Goal: Communication & Community: Answer question/provide support

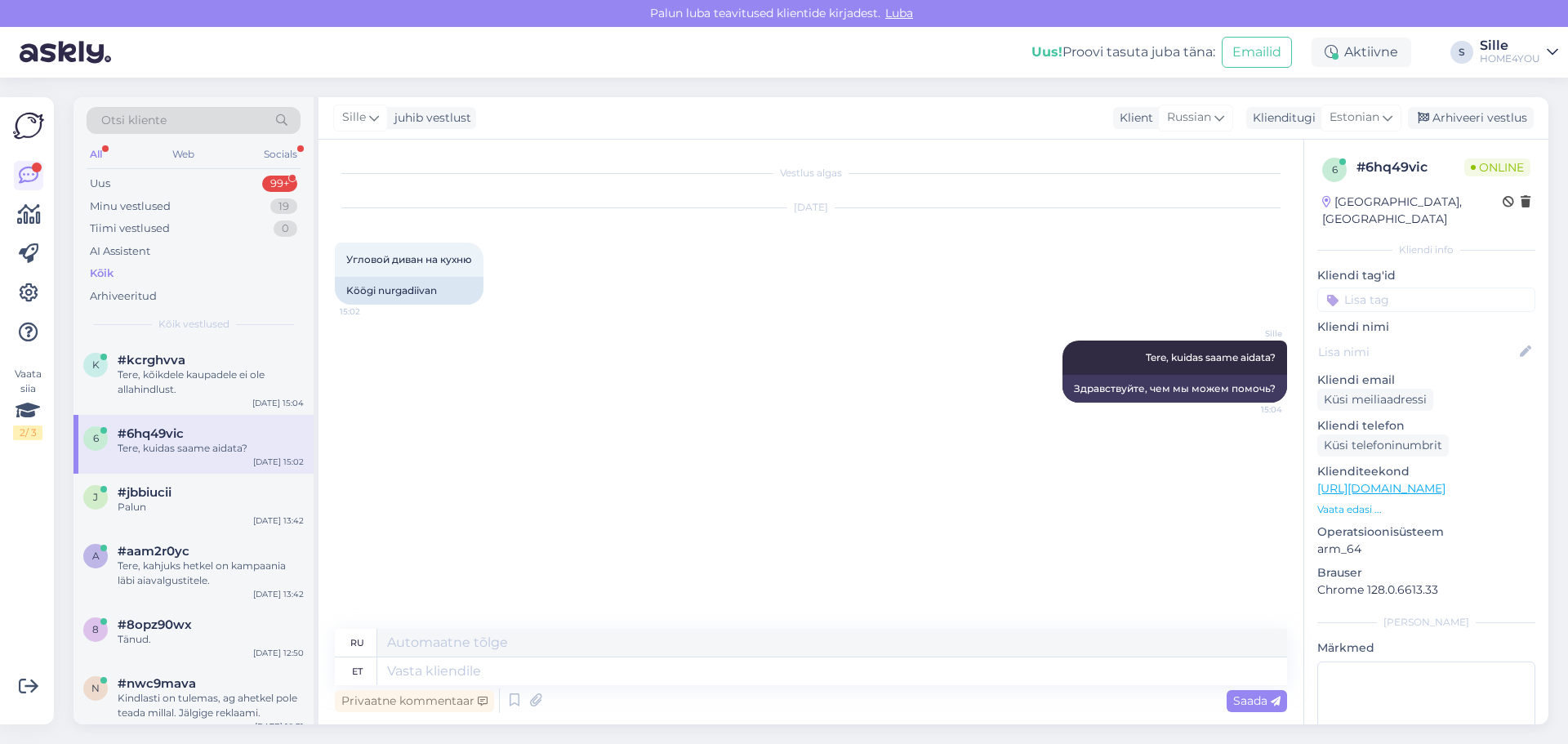
click at [115, 274] on div "Kõik" at bounding box center [193, 273] width 214 height 23
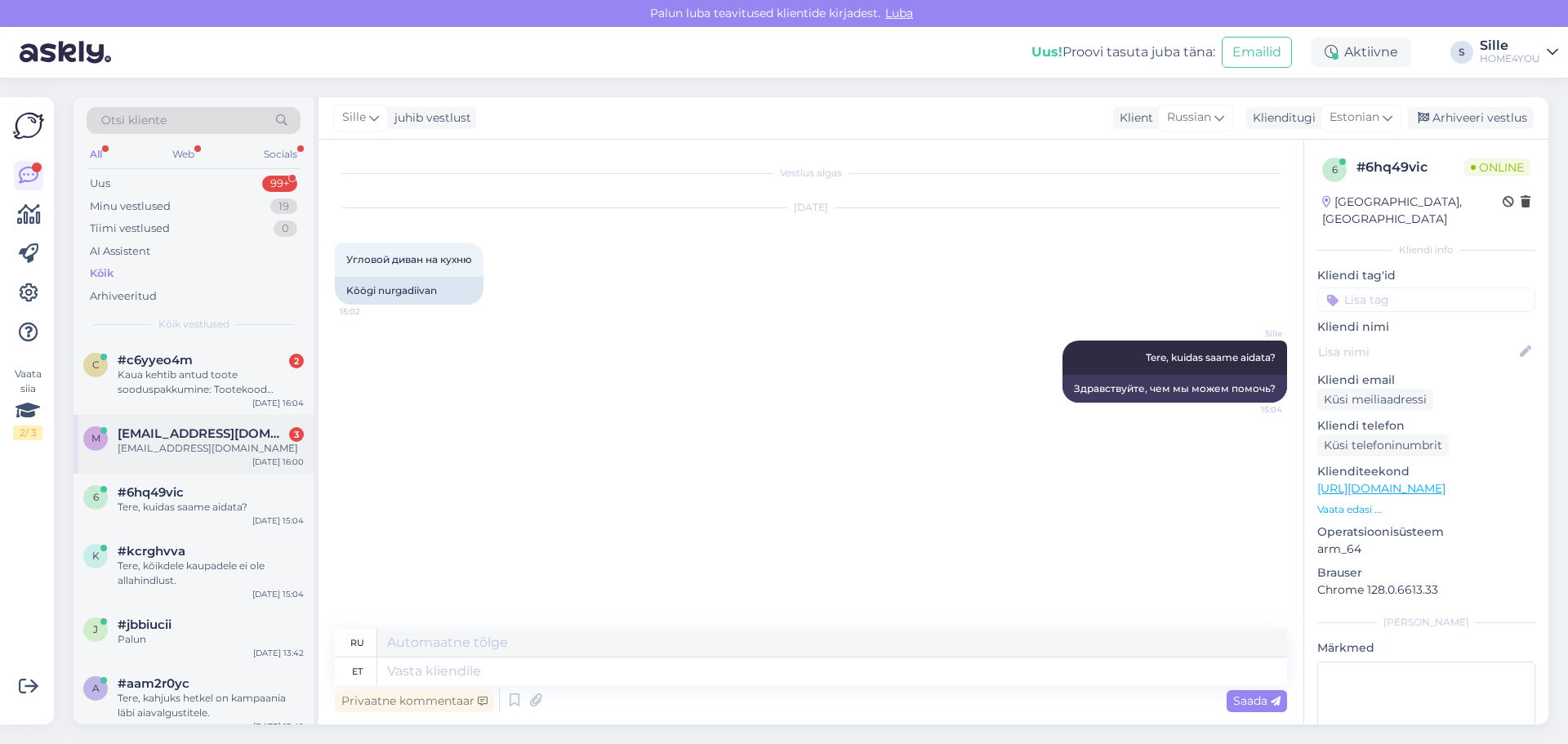
click at [133, 449] on div "[EMAIL_ADDRESS][DOMAIN_NAME]" at bounding box center [210, 448] width 186 height 15
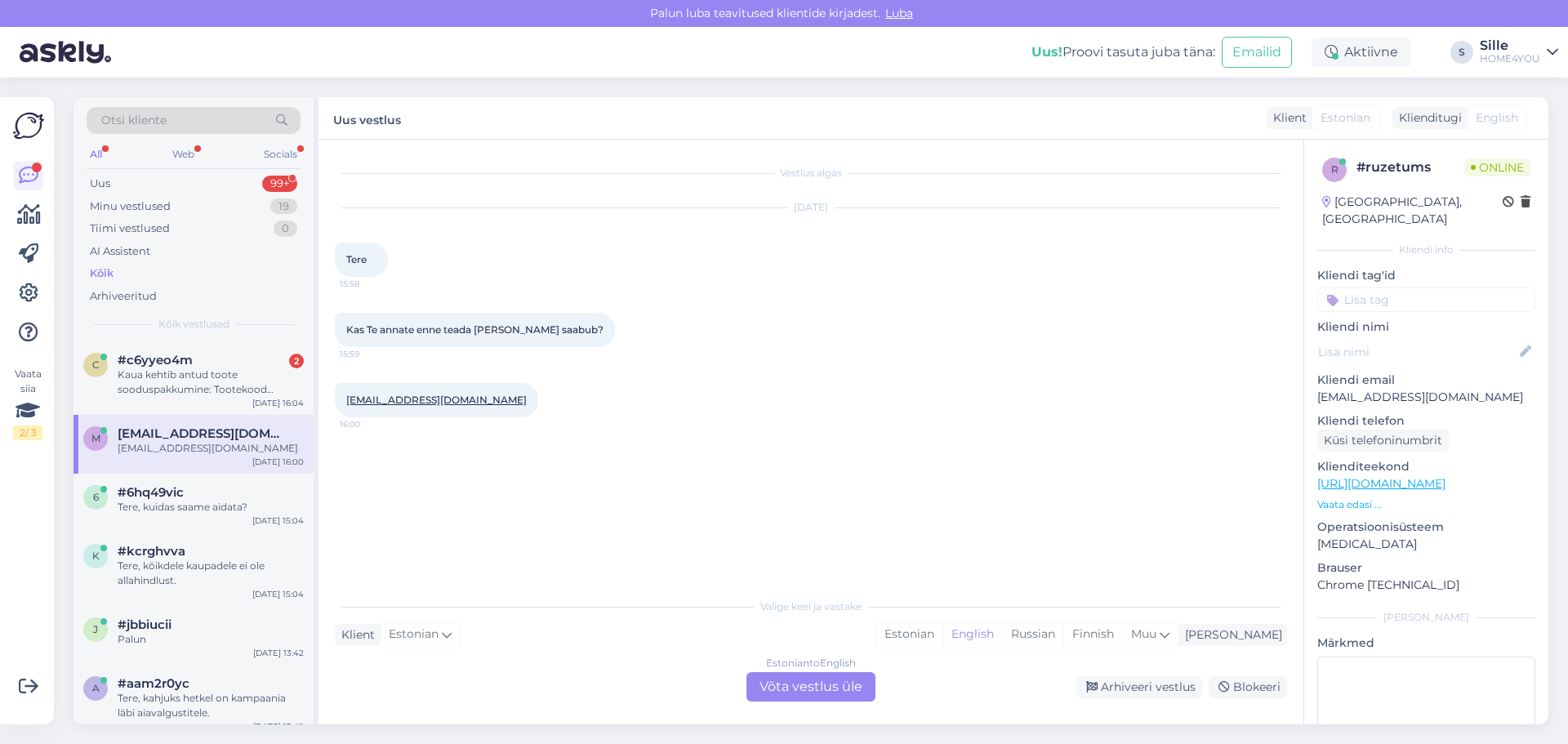
click at [820, 687] on div "Estonian to English Võta vestlus üle" at bounding box center [810, 687] width 129 height 30
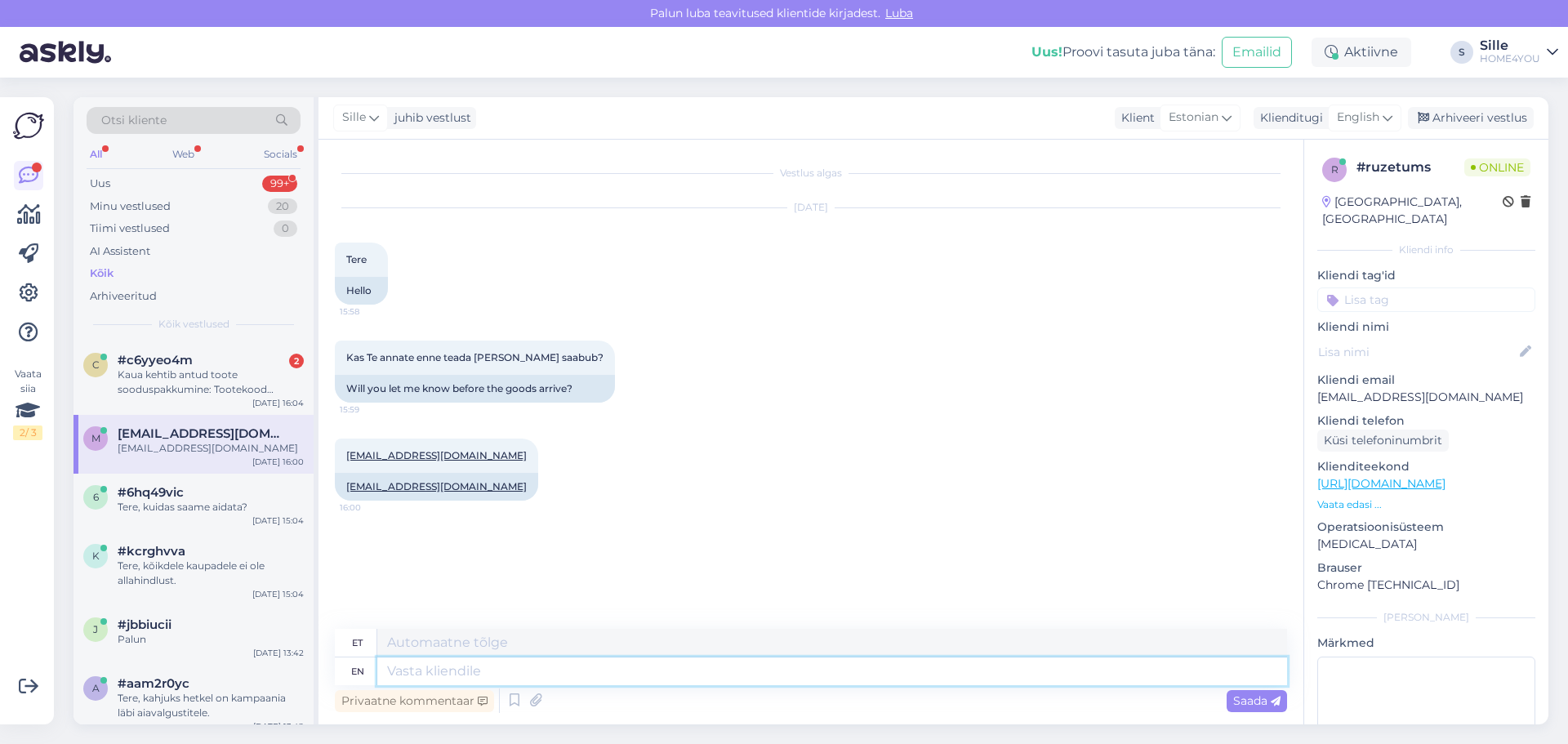
click at [676, 679] on textarea at bounding box center [832, 672] width 910 height 28
type textarea "Tere,"
type textarea "Tere, [PERSON_NAME] v"
type textarea "Tere, [PERSON_NAME]"
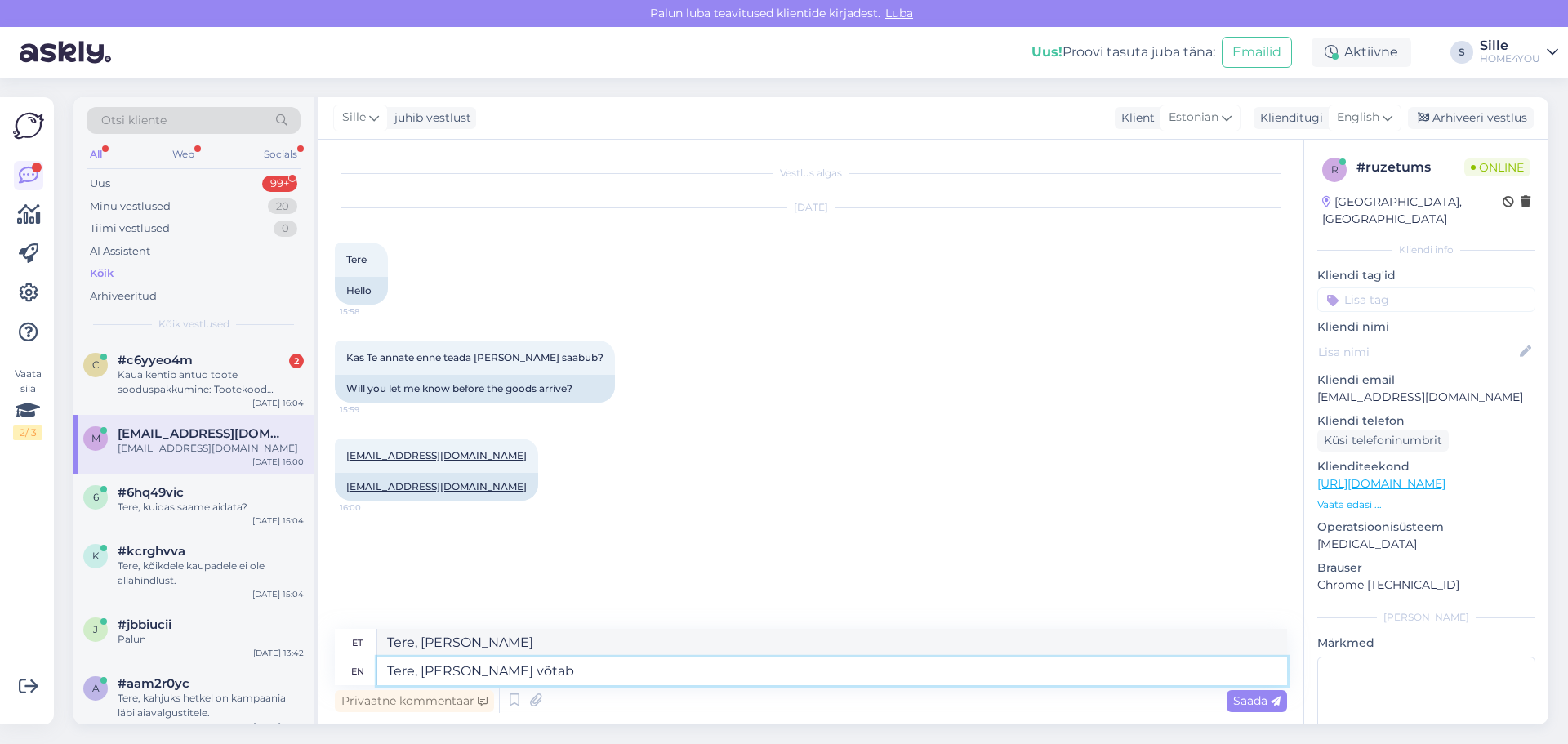
type textarea "[GEOGRAPHIC_DATA], [PERSON_NAME] võtab e"
type textarea "Tere, [PERSON_NAME] võtab"
type textarea "Tere, [PERSON_NAME] võtab eelnevalt"
type textarea "Tere, [PERSON_NAME] võtab eelnevalt ühendust"
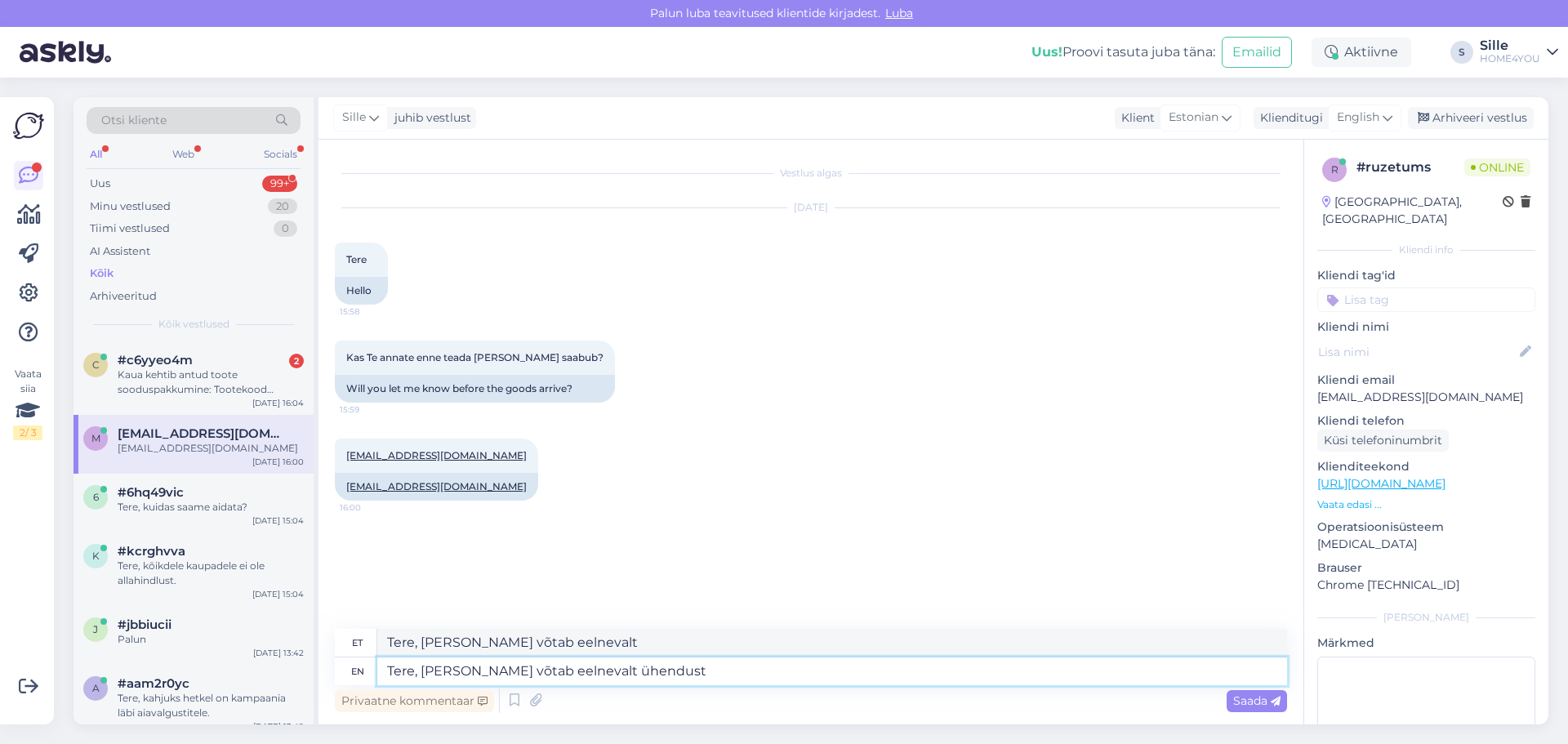
type textarea "Tere, [PERSON_NAME] võtab eelnevalt ühendust"
type textarea "Tere, [PERSON_NAME] võtab eelnevalt ühendust."
click at [1258, 700] on span "Saada" at bounding box center [1257, 701] width 48 height 15
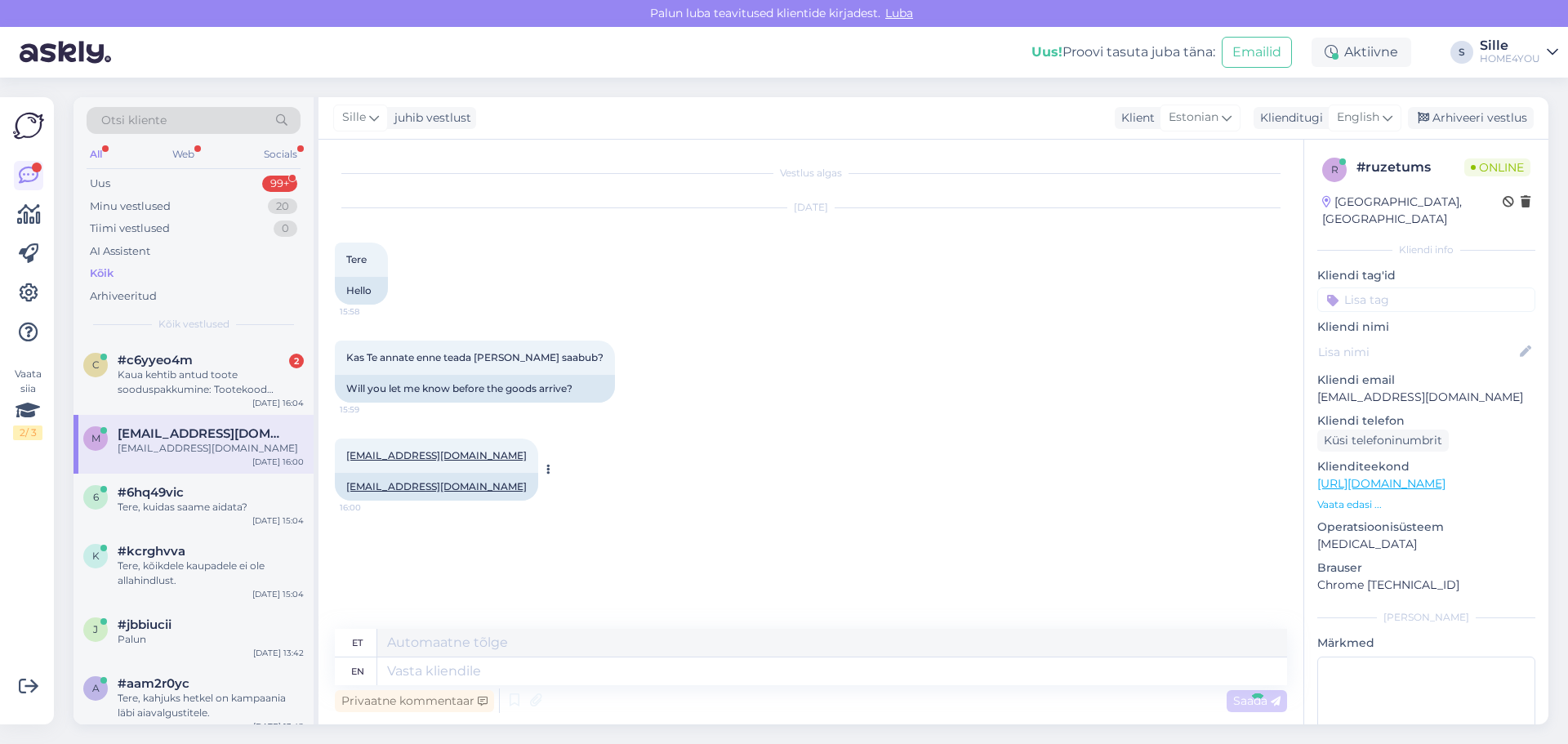
scroll to position [2, 0]
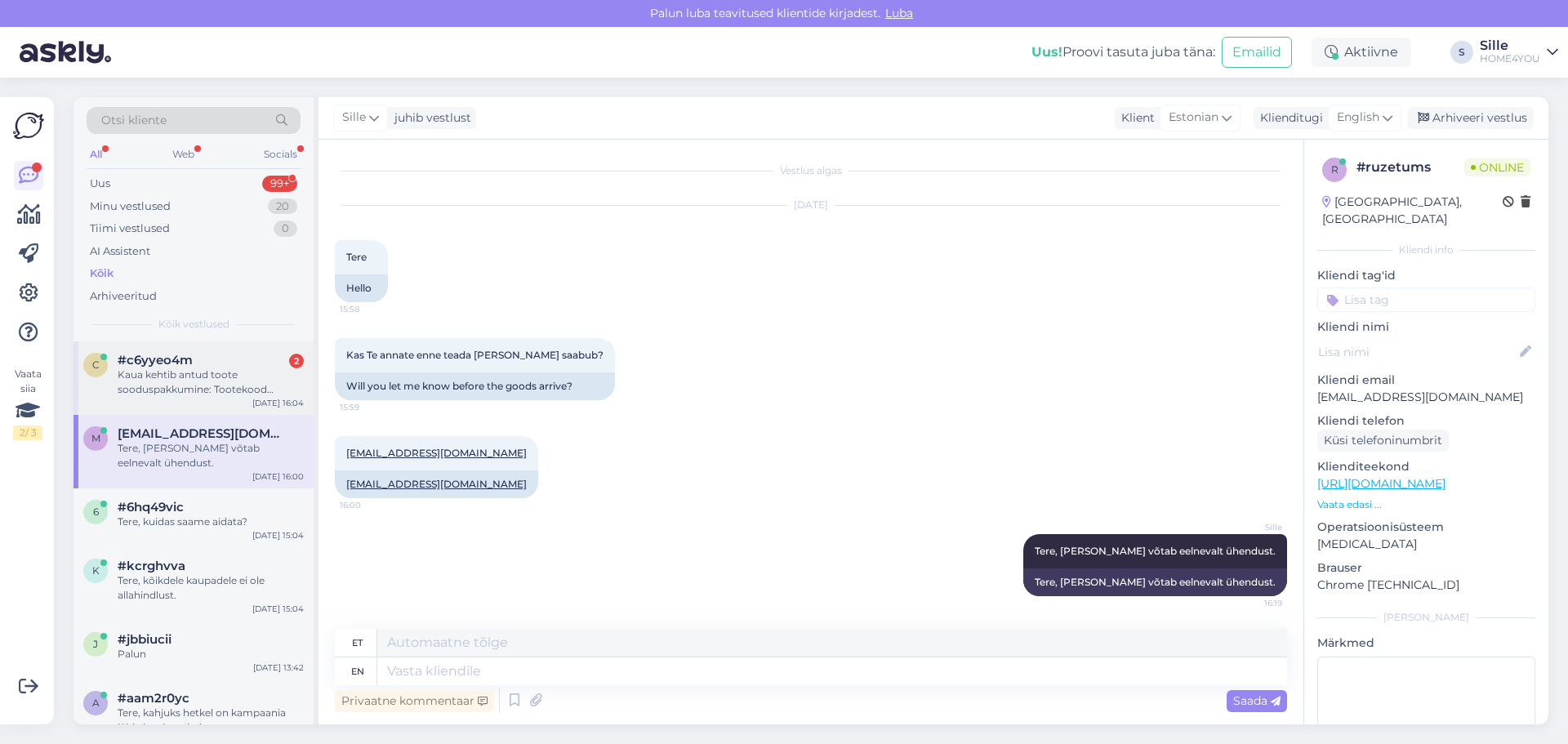
click at [173, 380] on div "Kaua kehtib antud toote sooduspakkumine: Tootekood 40821Riiul STUDY 60x40xH180c…" at bounding box center [210, 383] width 186 height 30
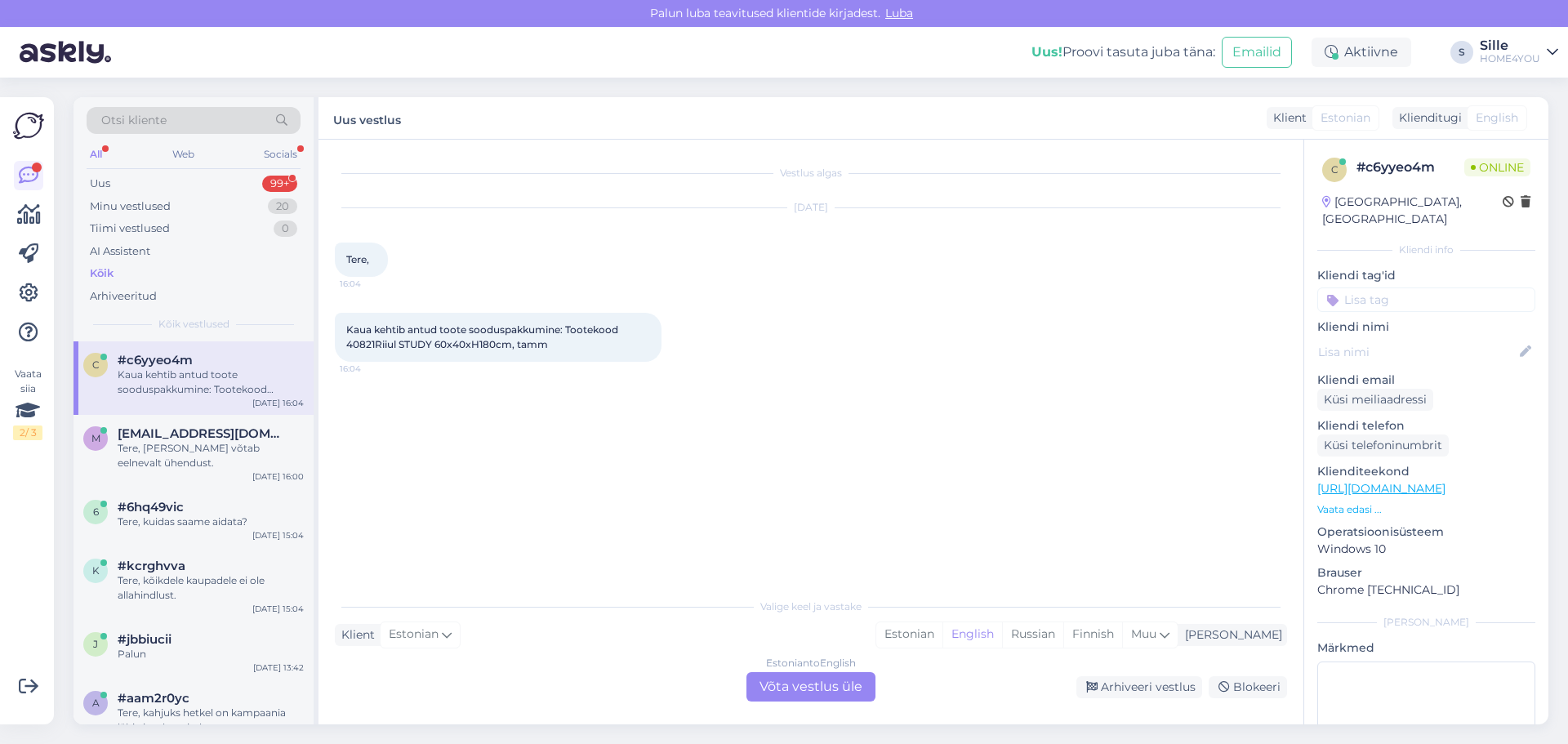
click at [767, 684] on div "Estonian to English Võta vestlus üle" at bounding box center [810, 687] width 129 height 30
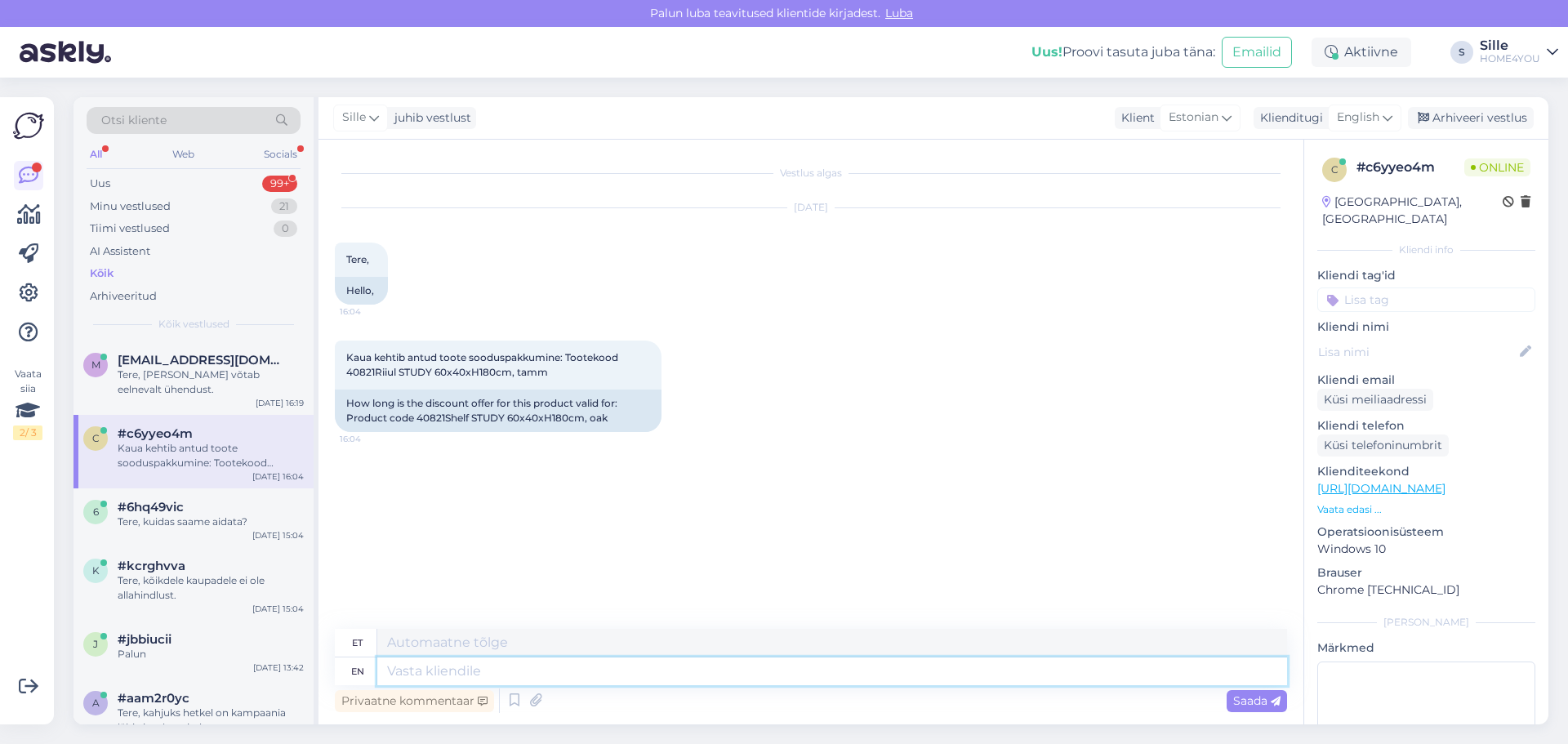
click at [624, 677] on textarea at bounding box center [832, 672] width 910 height 28
click at [625, 377] on div "Kaua kehtib antud toote sooduspakkumine: Tootekood 40821Riiul STUDY 60x40xH180c…" at bounding box center [498, 365] width 327 height 49
drag, startPoint x: 376, startPoint y: 371, endPoint x: 359, endPoint y: 369, distance: 17.1
click at [334, 374] on div "Vestlus algas [DATE] Tere, 16:04 Hello, Kaua kehtib antud toote sooduspakkumine…" at bounding box center [811, 432] width 985 height 585
copy span "40821"
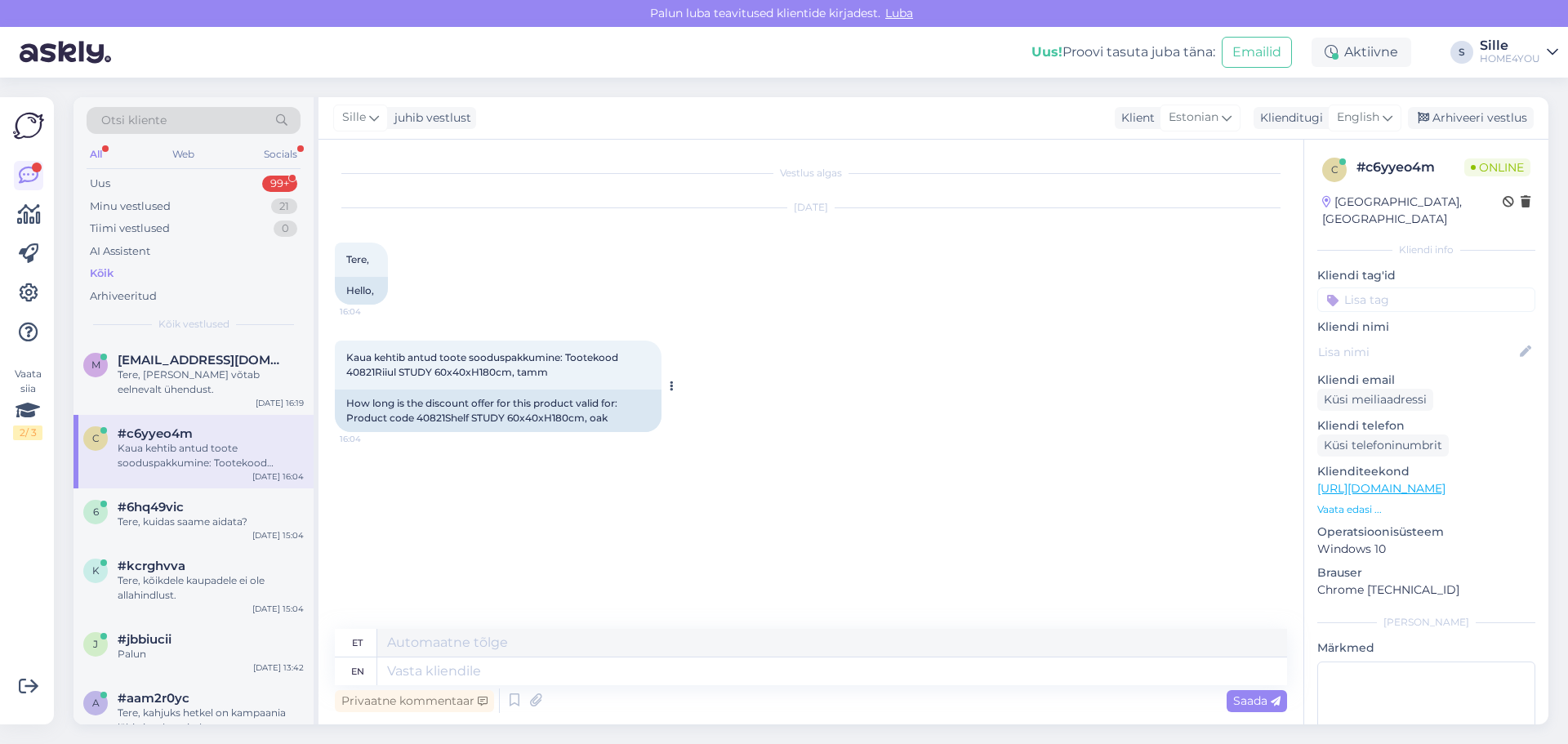
click at [615, 370] on div "Kaua kehtib antud toote sooduspakkumine: Tootekood 40821Riiul STUDY 60x40xH180c…" at bounding box center [498, 365] width 327 height 49
click at [684, 676] on textarea at bounding box center [832, 672] width 910 height 28
type textarea "Tere"
type textarea "Tere,"
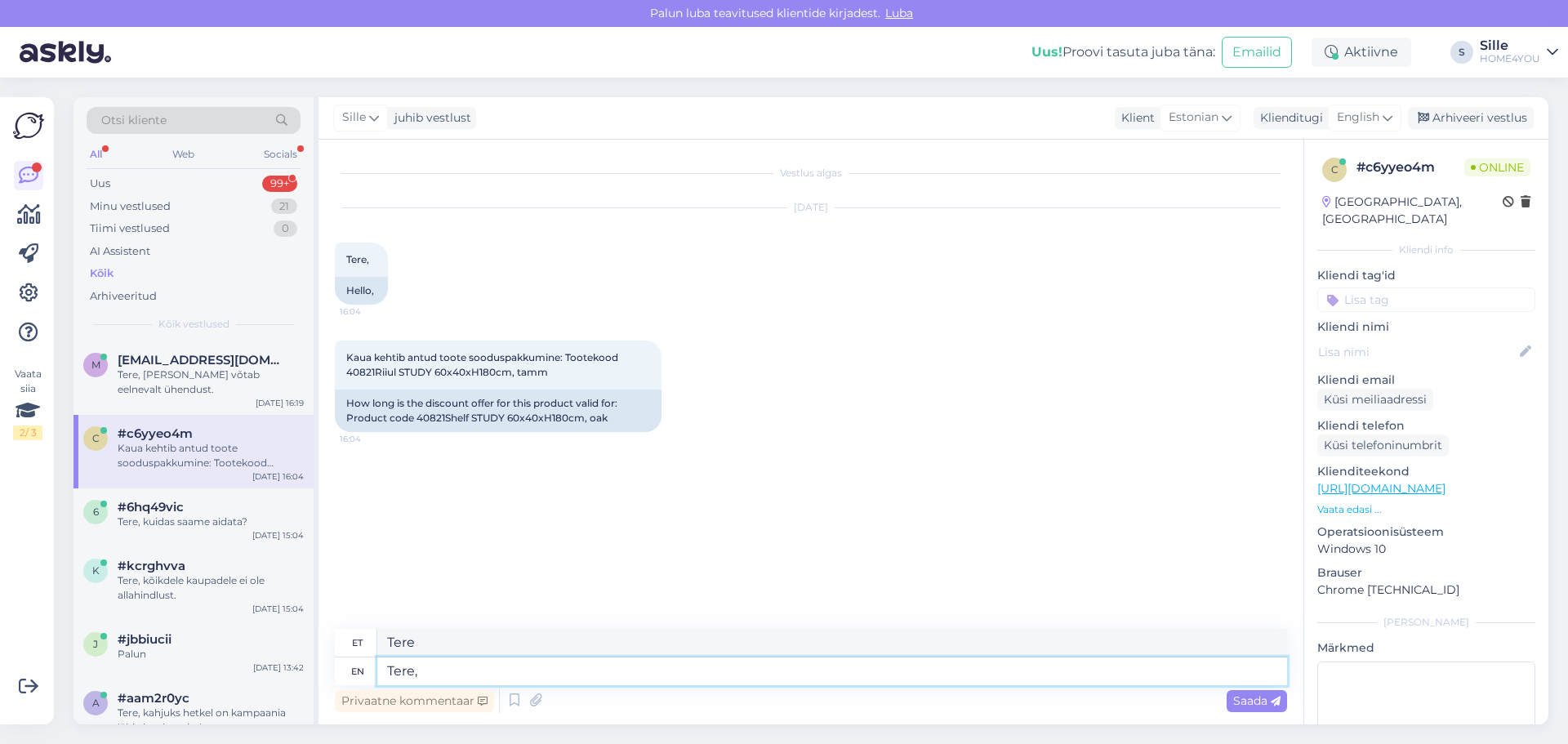
type textarea "Tere,"
type textarea "[PERSON_NAME], soodushind s"
type textarea "[PERSON_NAME], soodushind"
type textarea "[PERSON_NAME], soodushind seni k"
type textarea "[PERSON_NAME], soodushind seni"
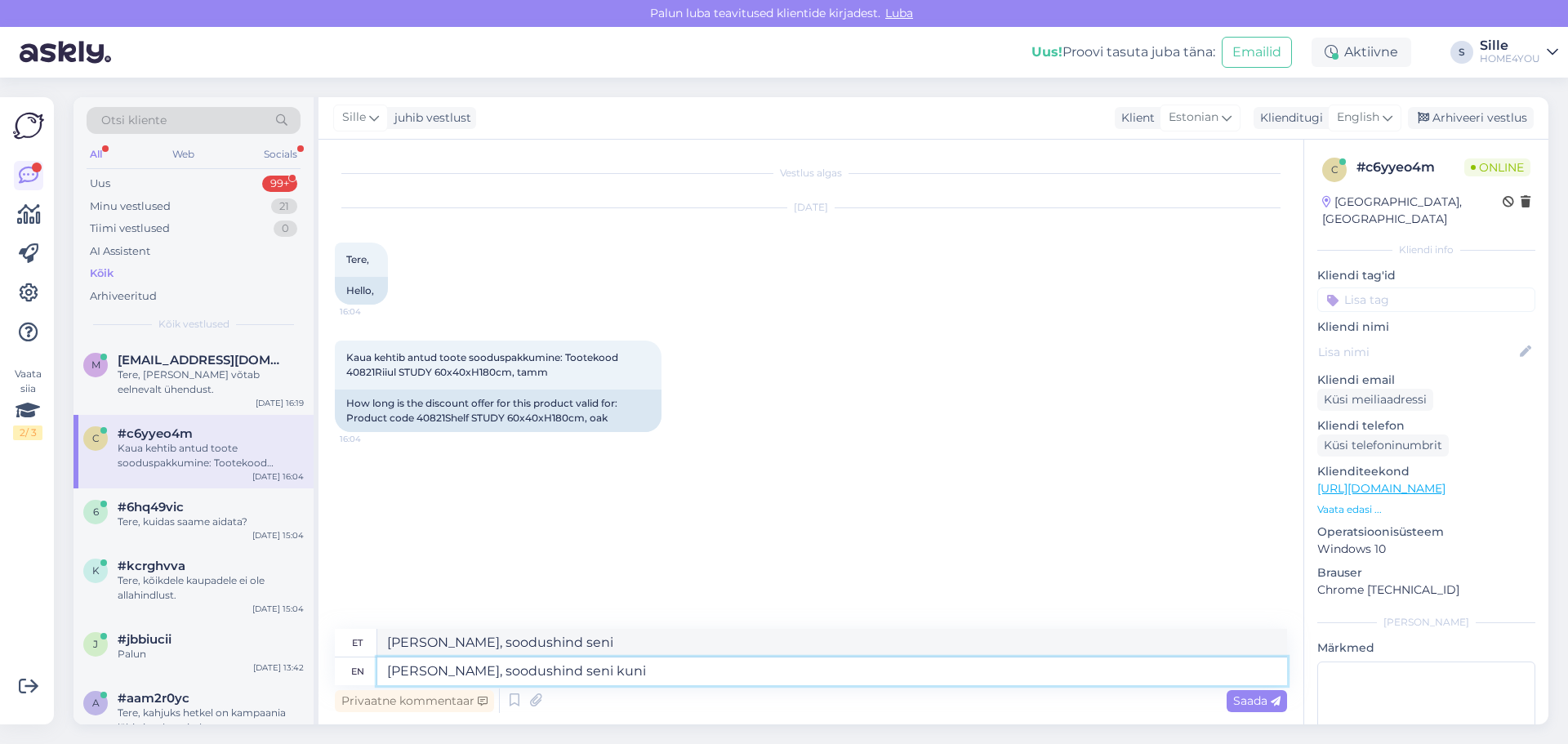
type textarea "[PERSON_NAME], soodushind seni kuni k"
type textarea "[PERSON_NAME], soodushind seni kuni"
type textarea "[PERSON_NAME], soodushind seni [PERSON_NAME]"
type textarea "[PERSON_NAME], soodushind seni [PERSON_NAME] jär"
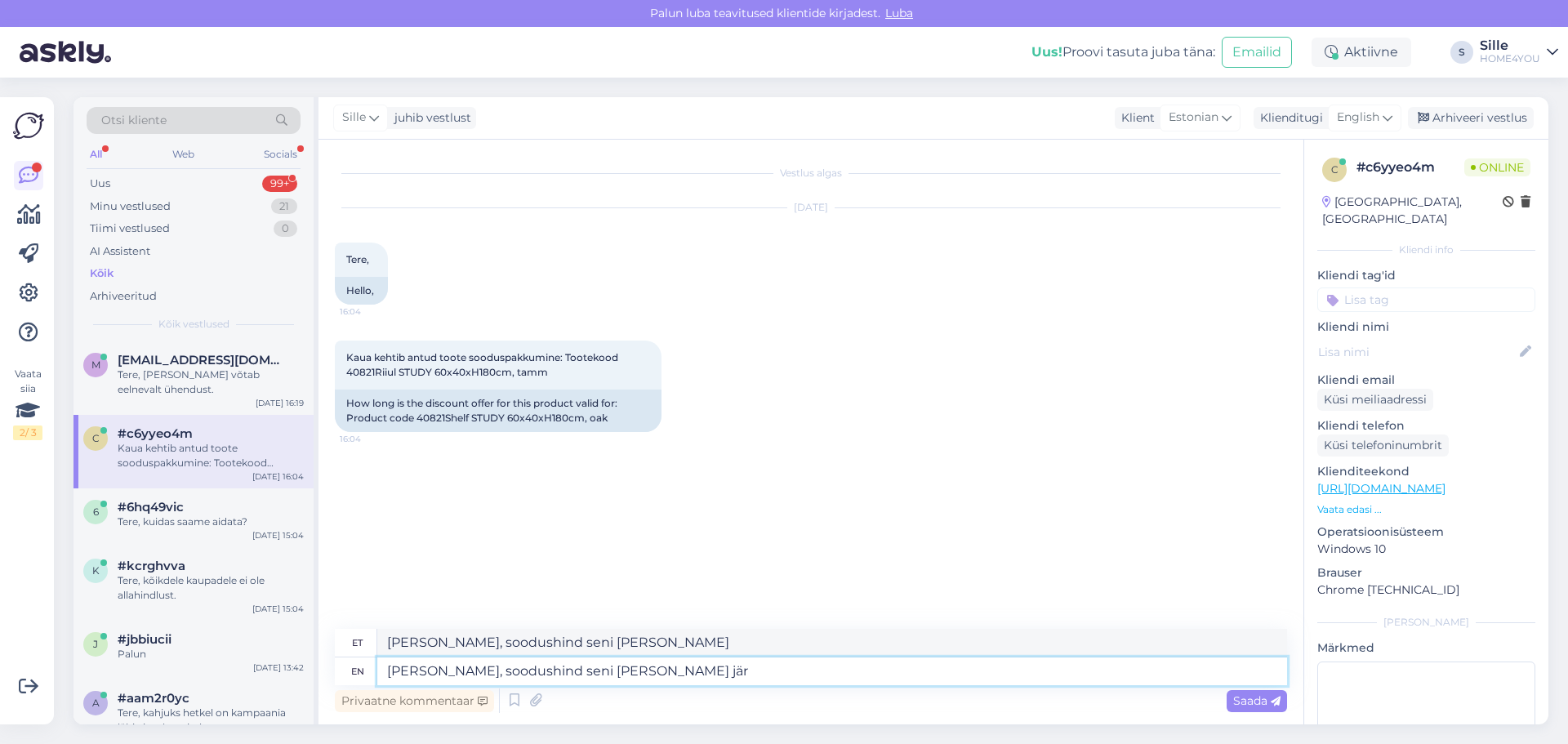
type textarea "[PERSON_NAME], soodushind seni [PERSON_NAME] jär"
type textarea "[PERSON_NAME], soodushind seni [PERSON_NAME] jätkub"
type textarea "[PERSON_NAME], soodushind seni [PERSON_NAME] jätkub."
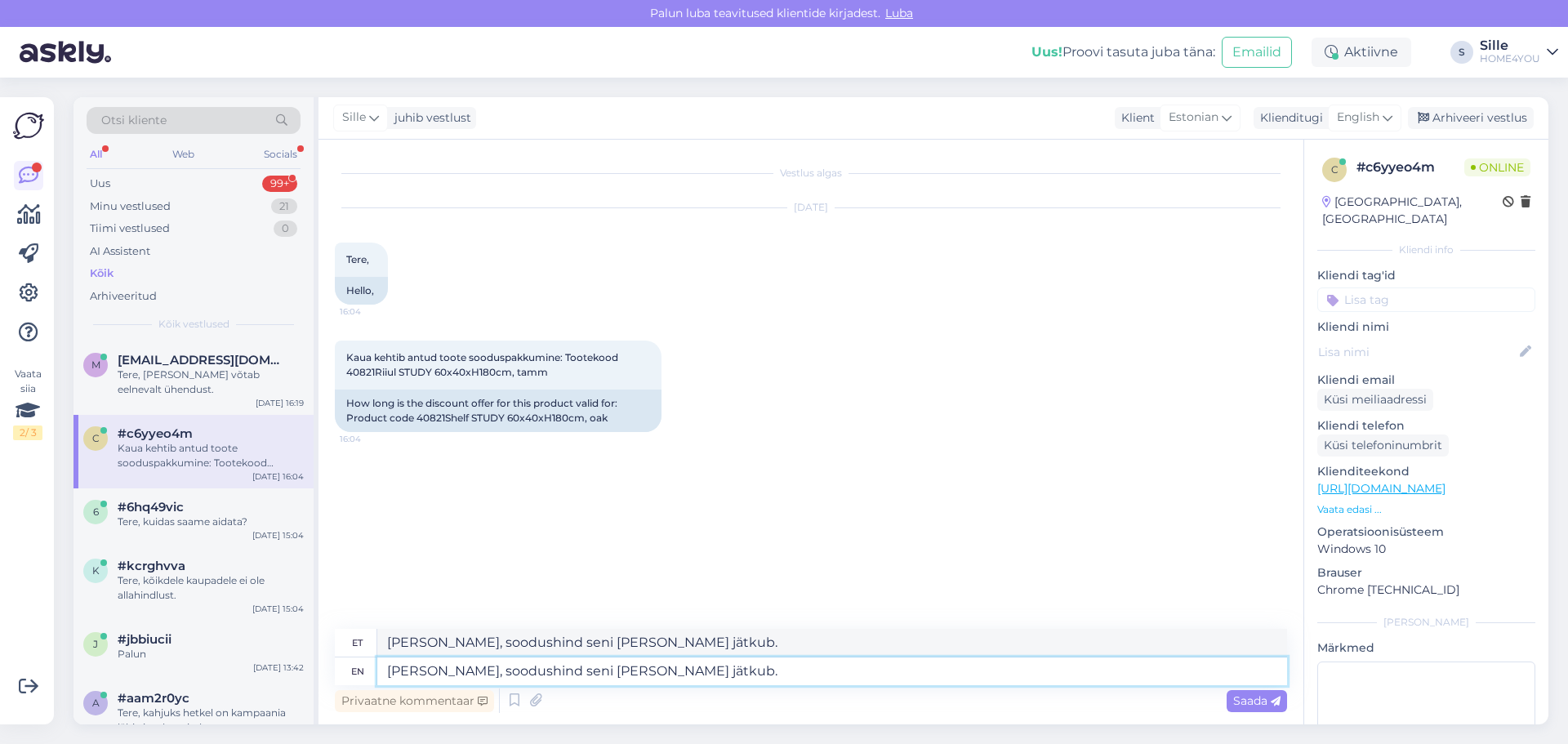
click at [503, 669] on textarea "[PERSON_NAME], soodushind seni [PERSON_NAME] jätkub." at bounding box center [832, 672] width 910 height 28
type textarea "[PERSON_NAME], soodushind kehtib seni [PERSON_NAME] jätkub."
click at [738, 671] on textarea "[PERSON_NAME], soodushind kehtib seni [PERSON_NAME] jätkub." at bounding box center [832, 672] width 910 height 28
click at [741, 673] on textarea "[PERSON_NAME], soodushind kehtib seni [PERSON_NAME] jätkub." at bounding box center [832, 672] width 910 height 28
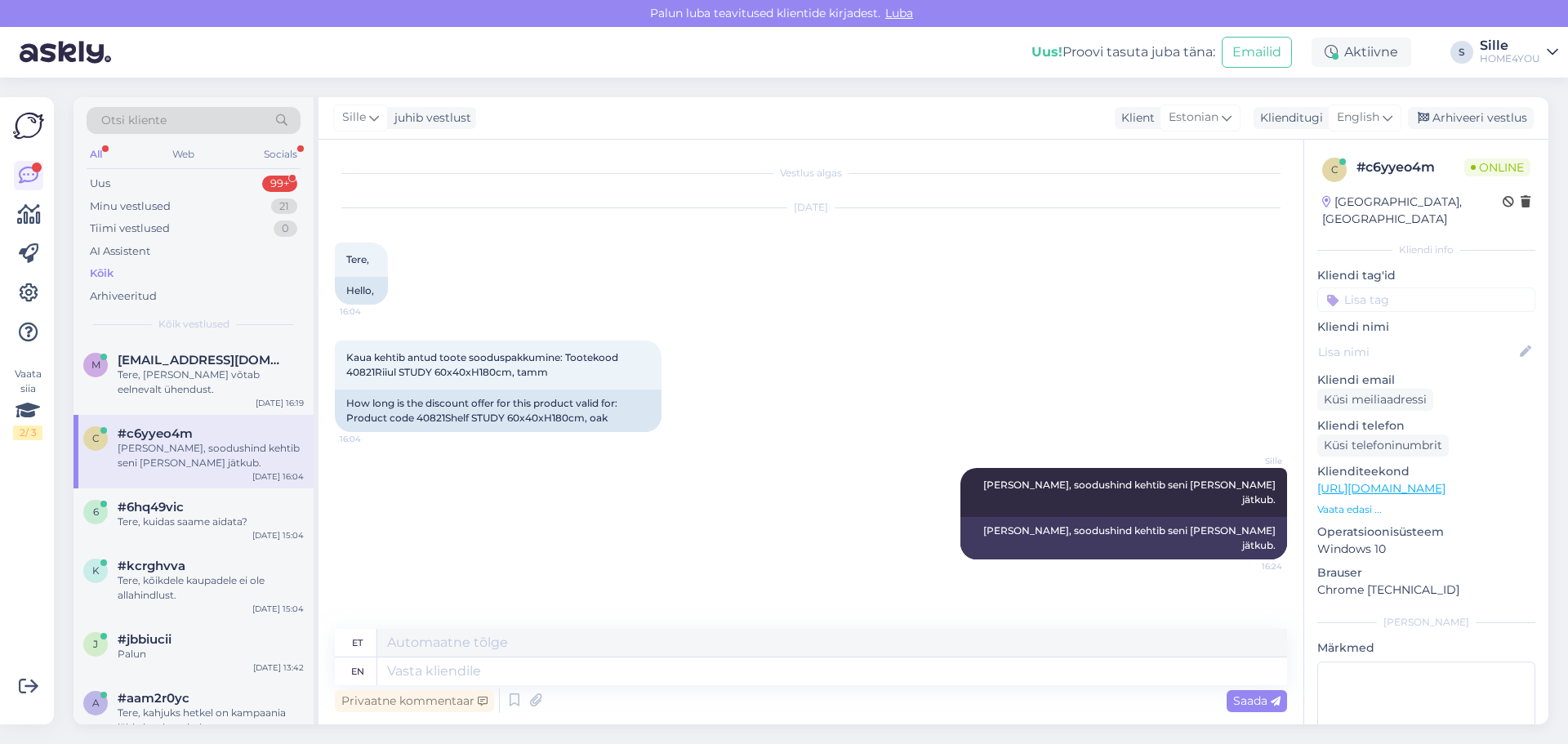
click at [100, 273] on div "Kõik" at bounding box center [101, 273] width 24 height 16
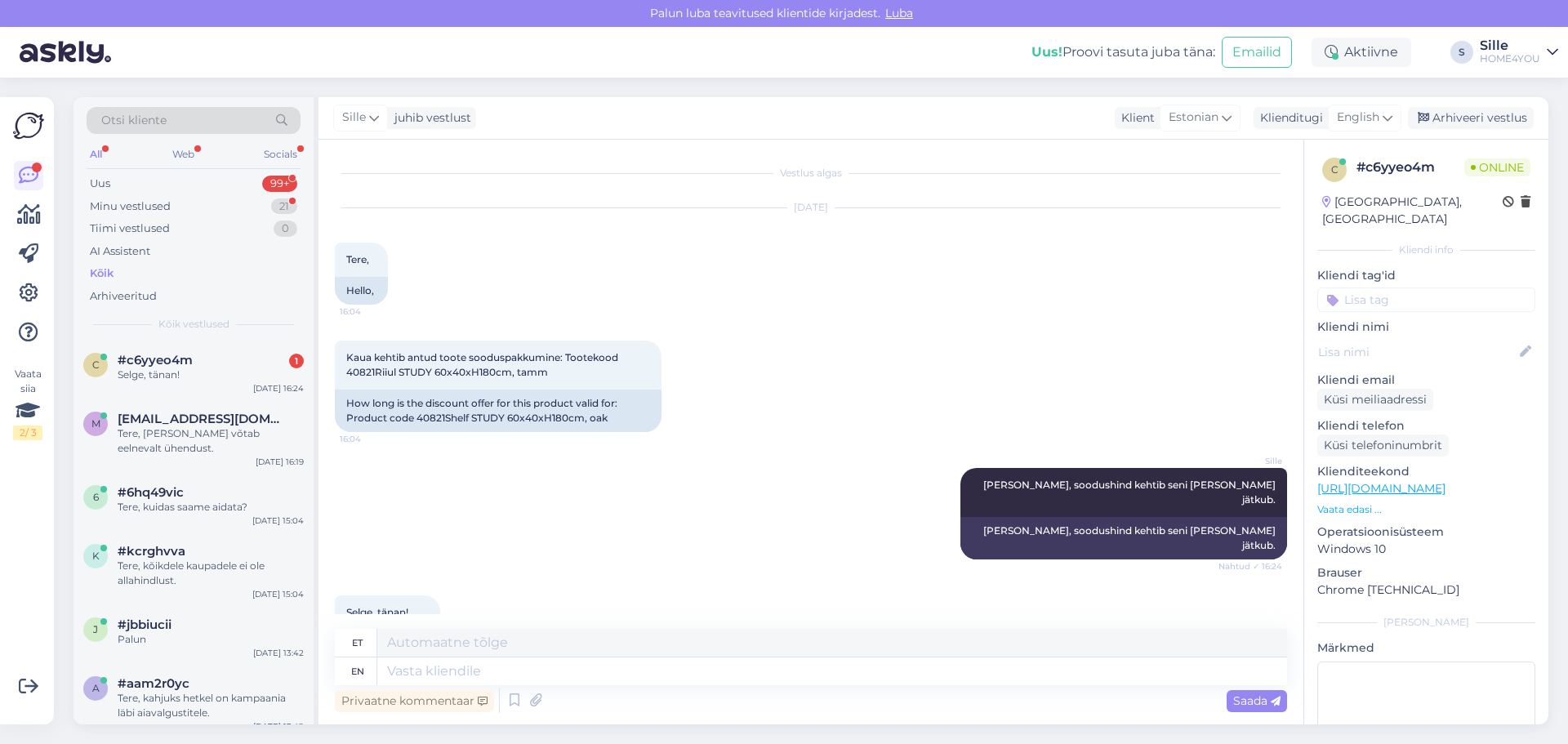
scroll to position [32, 0]
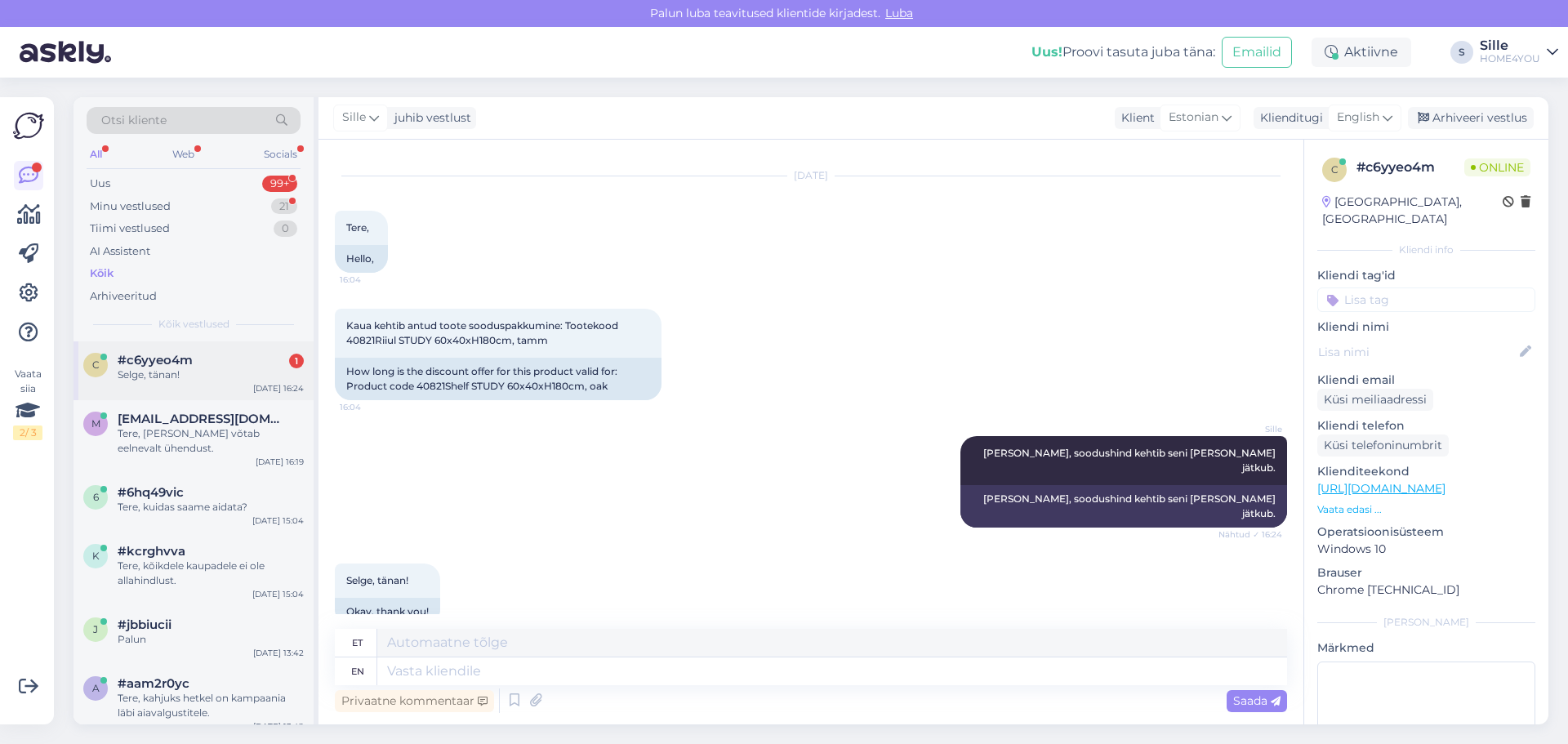
drag, startPoint x: 222, startPoint y: 370, endPoint x: 236, endPoint y: 379, distance: 16.6
click at [222, 370] on div "Selge, tänan!" at bounding box center [210, 375] width 186 height 15
click at [617, 674] on textarea at bounding box center [832, 672] width 910 height 28
click at [766, 672] on textarea at bounding box center [832, 672] width 910 height 28
click at [691, 662] on textarea at bounding box center [832, 672] width 910 height 28
